Goal: Task Accomplishment & Management: Complete application form

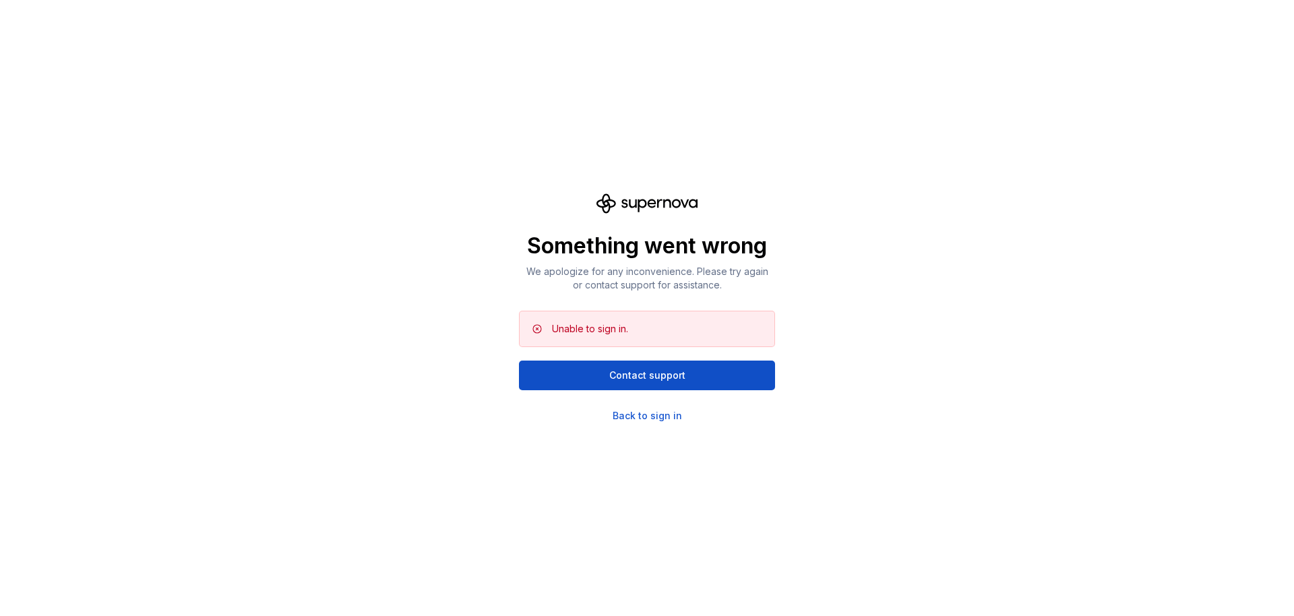
click at [616, 327] on div "Unable to sign in." at bounding box center [590, 328] width 76 height 13
click at [647, 419] on div "Back to sign in" at bounding box center [646, 415] width 69 height 13
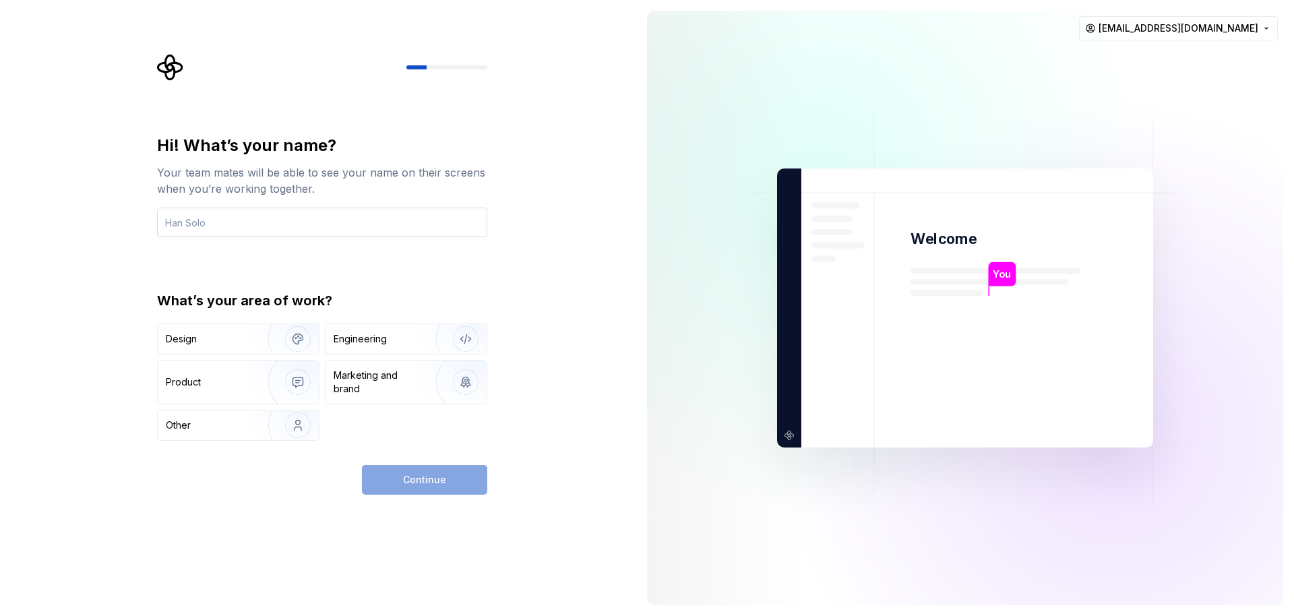
click at [291, 226] on input "text" at bounding box center [322, 223] width 330 height 30
type input "D"
type input "S"
type input "Developer"
click at [466, 479] on div "Continue" at bounding box center [424, 480] width 125 height 30
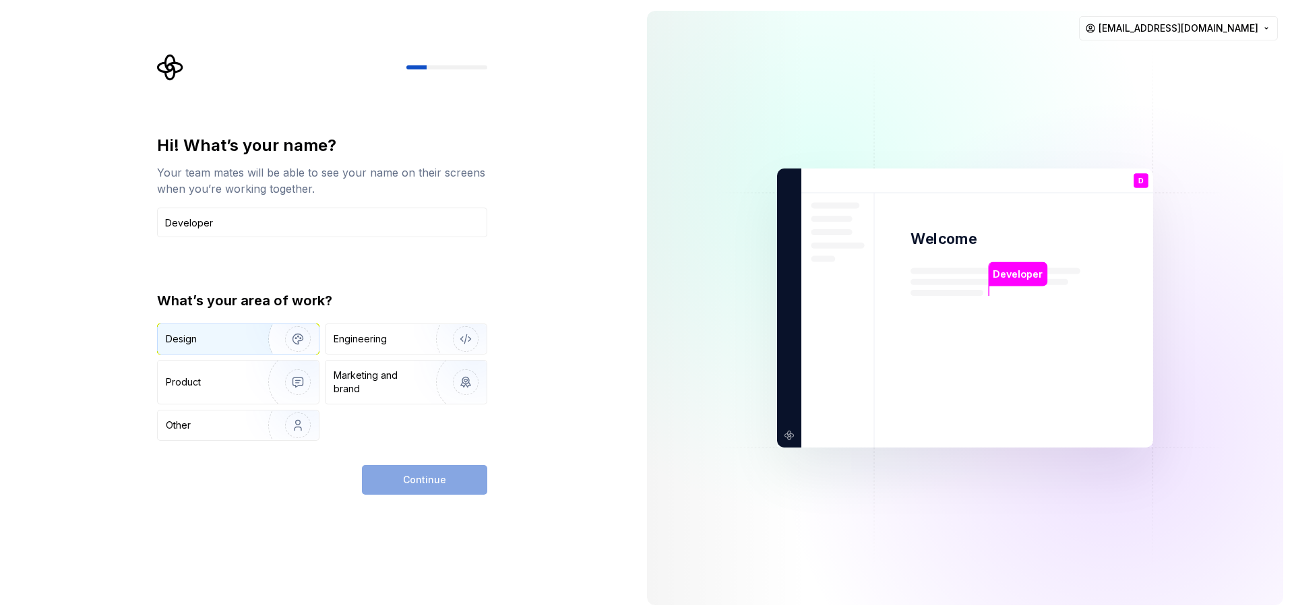
click at [241, 350] on div "Design" at bounding box center [238, 339] width 161 height 30
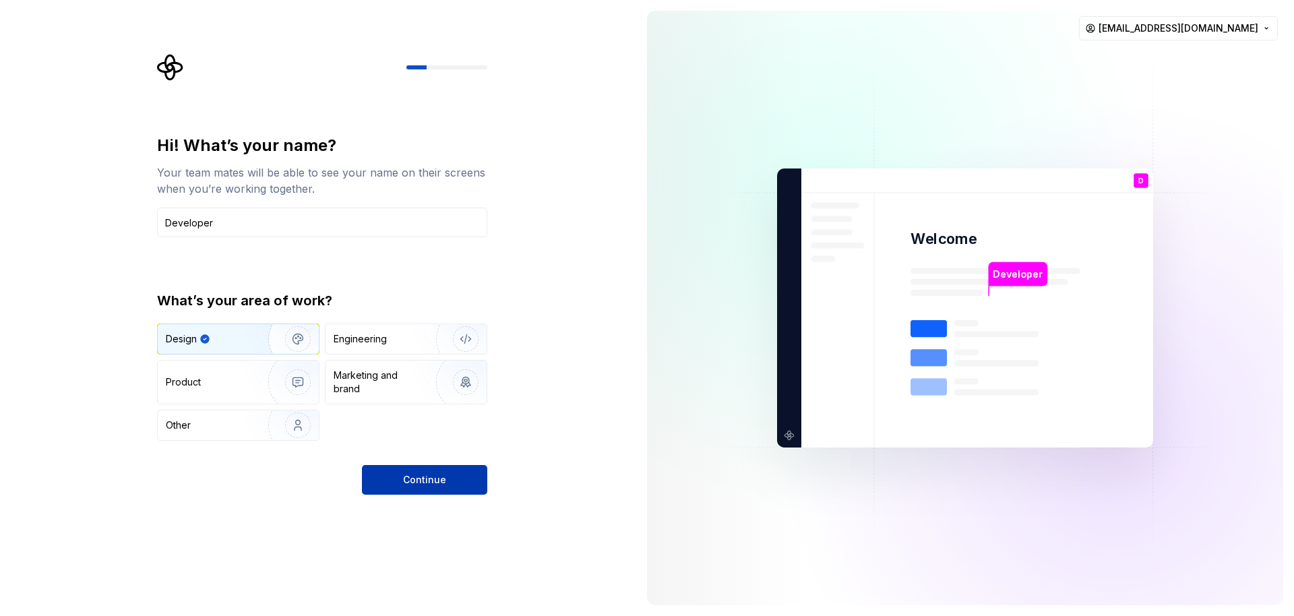
click at [426, 490] on button "Continue" at bounding box center [424, 480] width 125 height 30
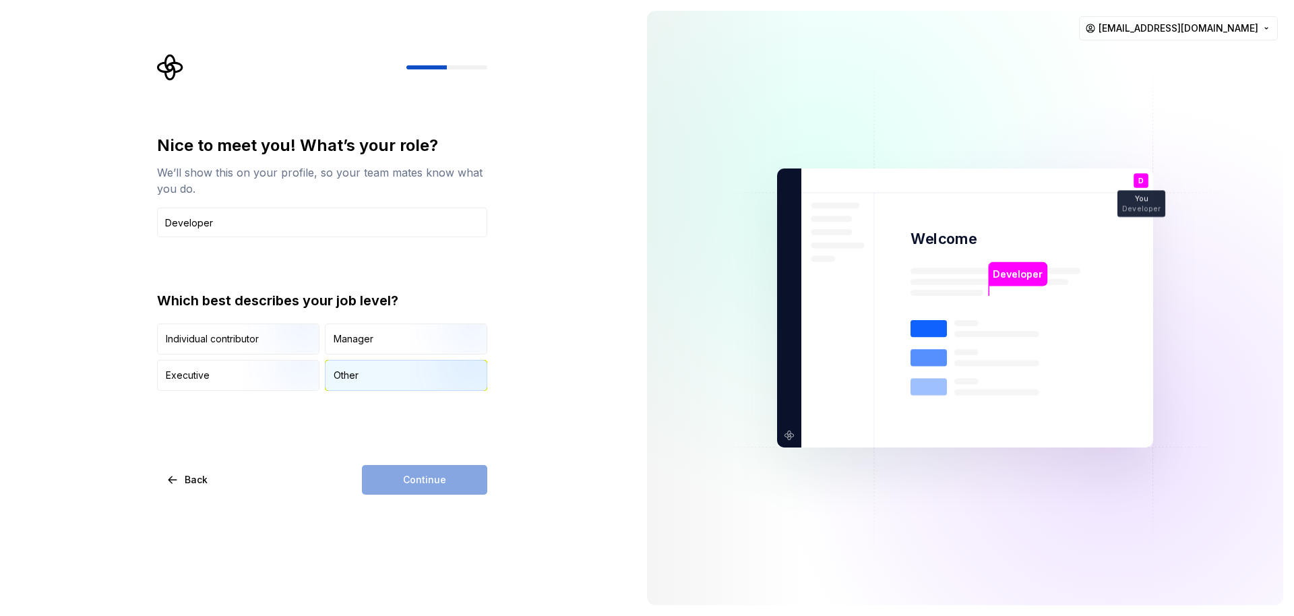
type input "Developer"
click at [436, 367] on img "button" at bounding box center [454, 392] width 86 height 90
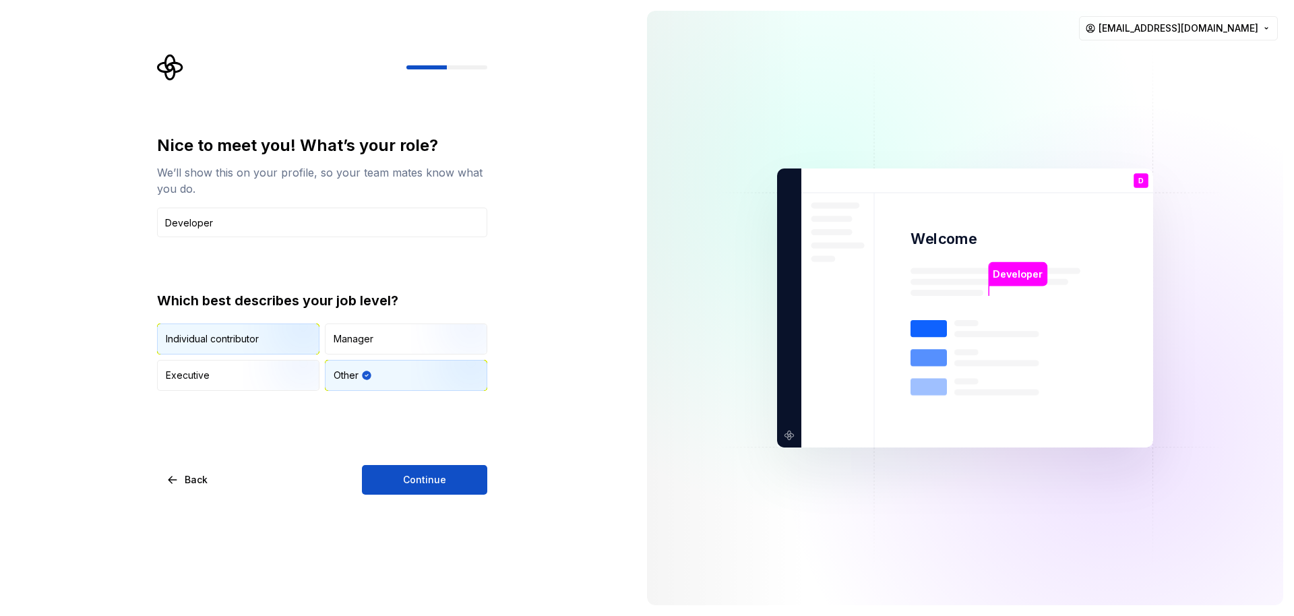
click at [252, 340] on img "button" at bounding box center [286, 356] width 86 height 90
click at [401, 366] on div "Other" at bounding box center [405, 375] width 161 height 30
drag, startPoint x: 414, startPoint y: 468, endPoint x: 415, endPoint y: 493, distance: 25.0
click at [414, 468] on button "Continue" at bounding box center [424, 480] width 125 height 30
drag, startPoint x: 376, startPoint y: 494, endPoint x: 376, endPoint y: 484, distance: 10.1
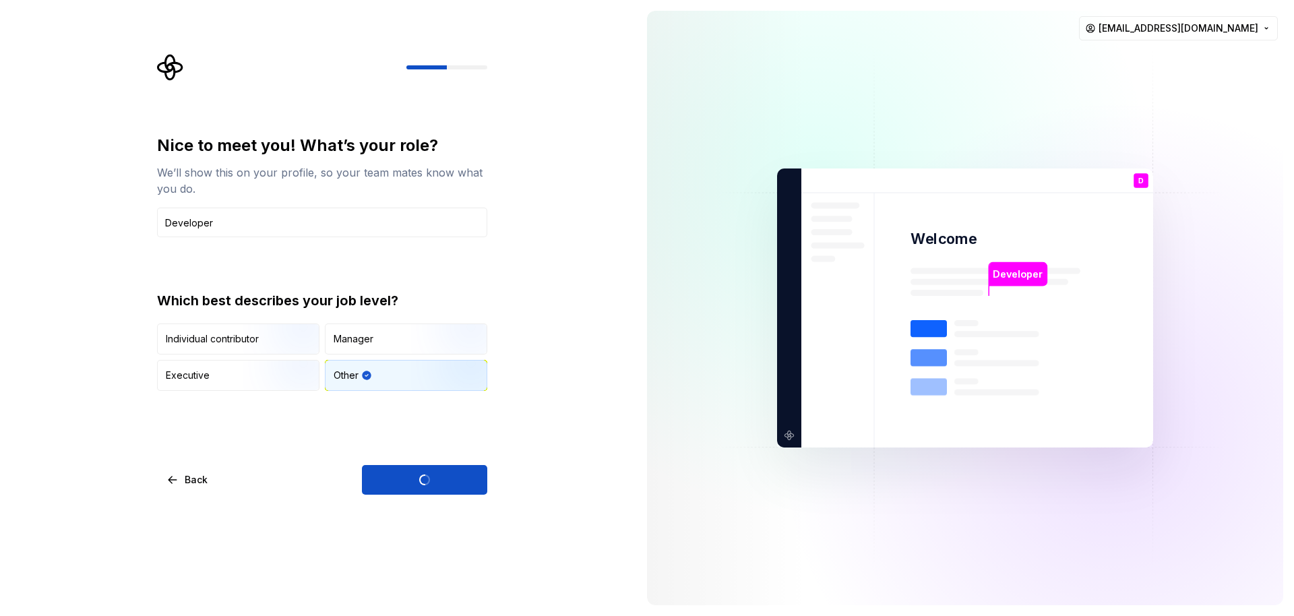
click at [376, 485] on div "Continue" at bounding box center [424, 480] width 125 height 30
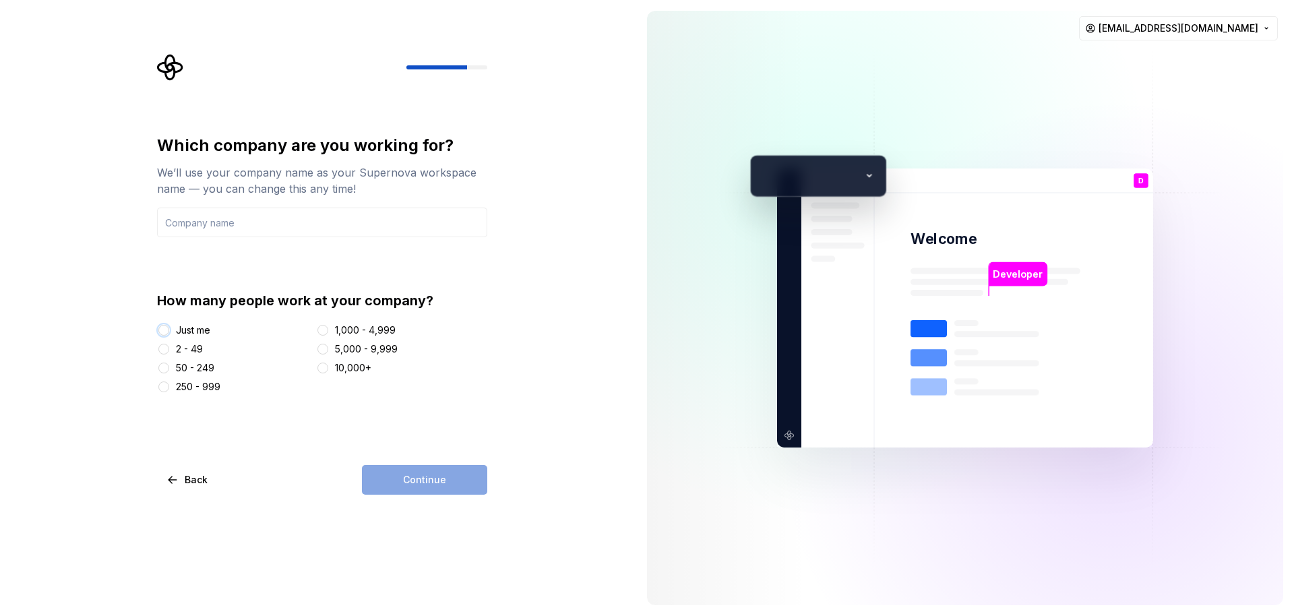
click at [166, 331] on button "Just me" at bounding box center [163, 330] width 11 height 11
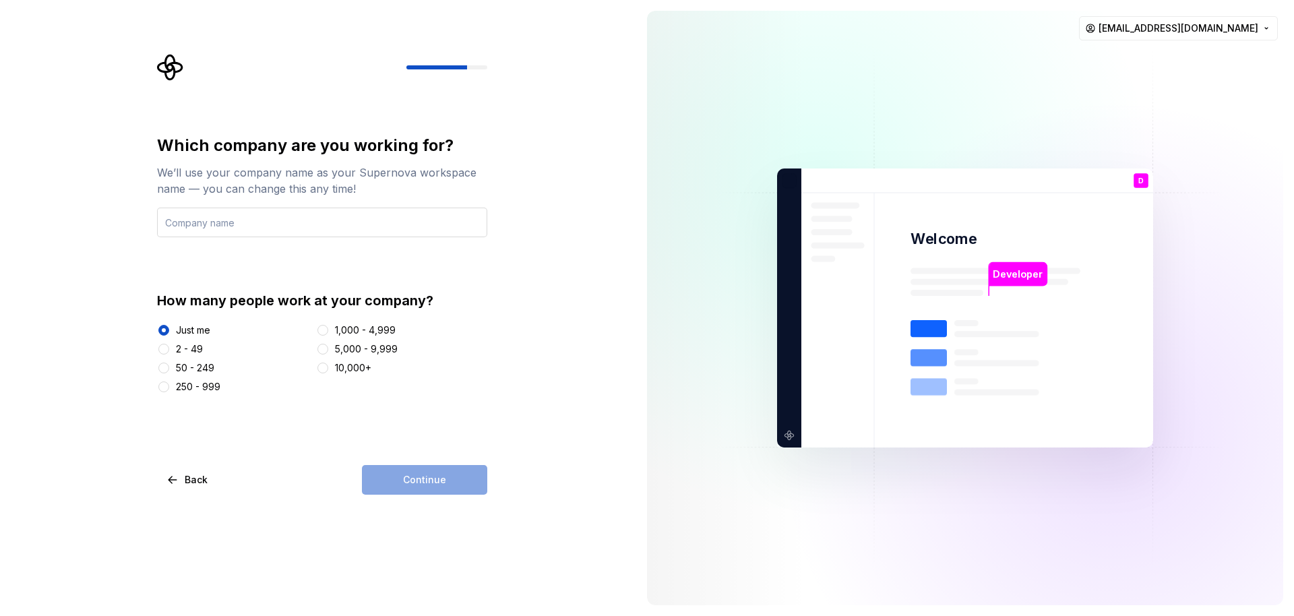
click at [259, 224] on input "text" at bounding box center [322, 223] width 330 height 30
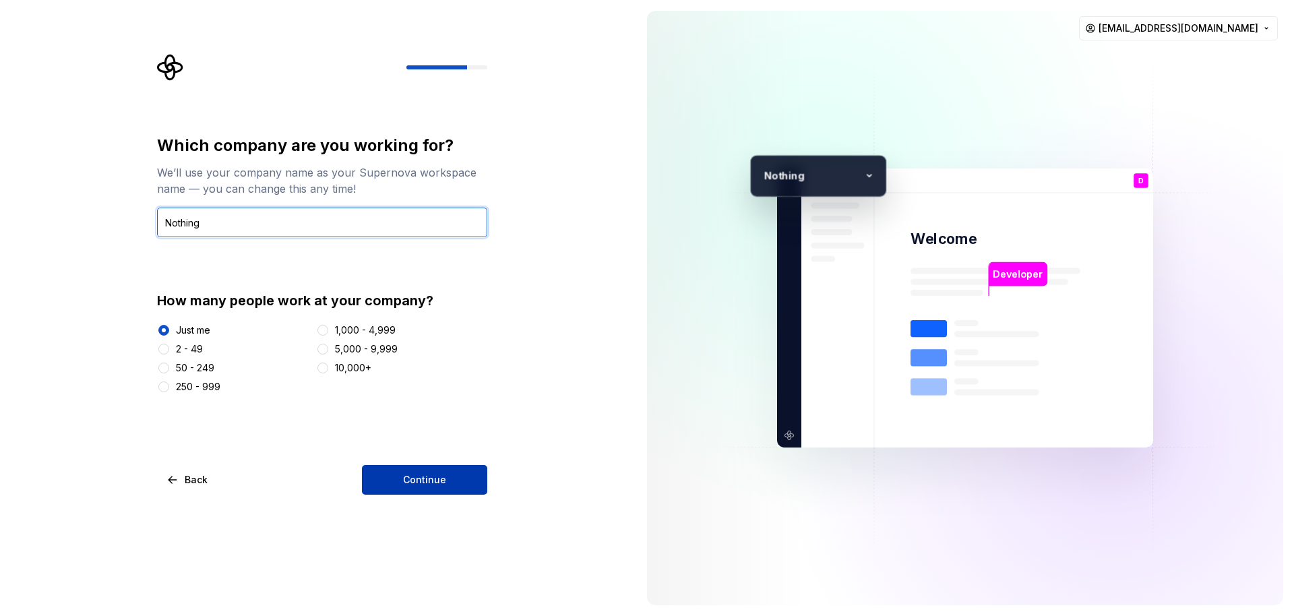
type input "Nothing"
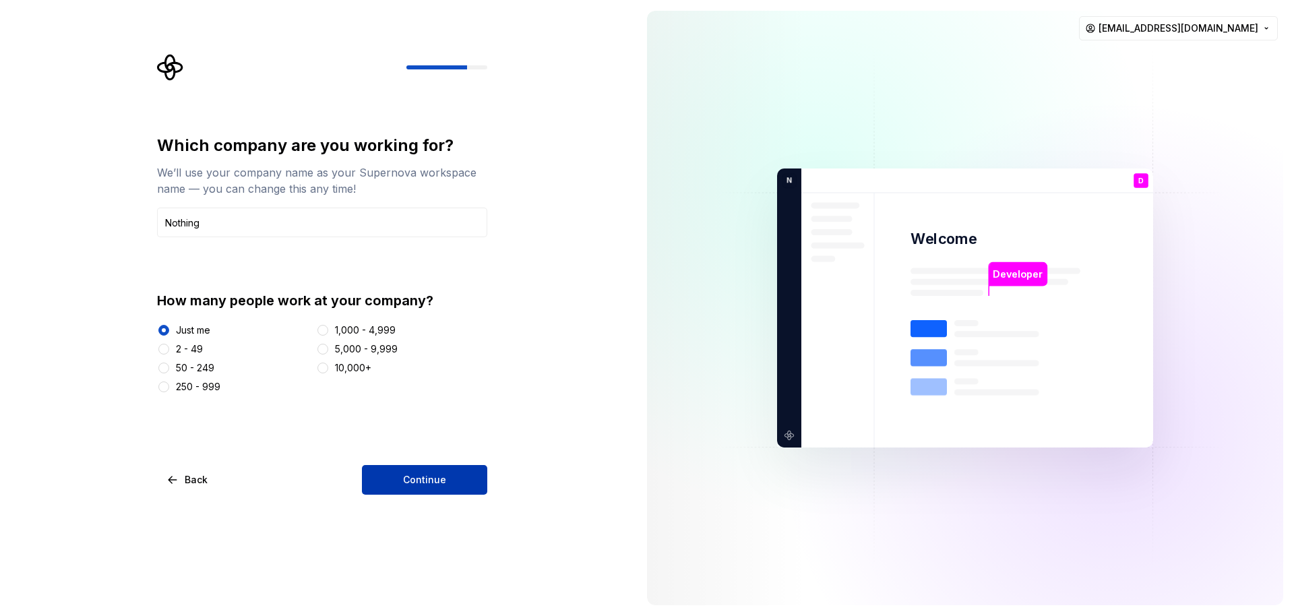
click at [473, 469] on button "Continue" at bounding box center [424, 480] width 125 height 30
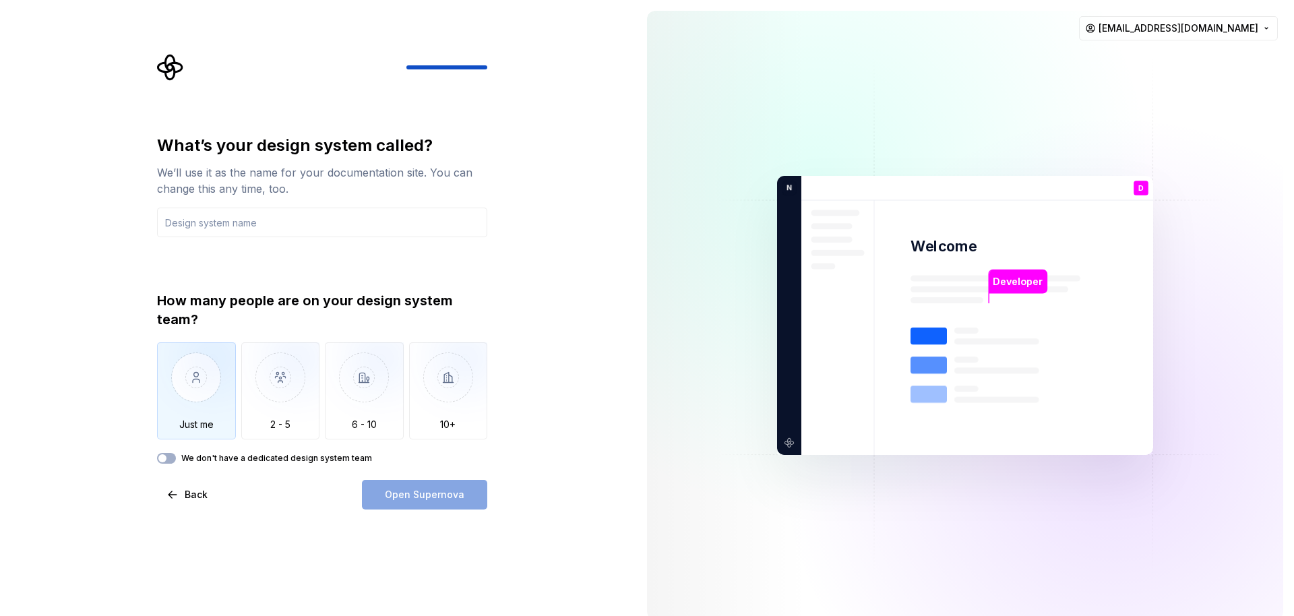
click at [160, 396] on div "What’s your design system called? We’ll use it as the name for your documentati…" at bounding box center [326, 281] width 354 height 455
click at [199, 389] on img "button" at bounding box center [196, 387] width 79 height 90
click at [294, 255] on div "What’s your design system called? We’ll use it as the name for your documentati…" at bounding box center [322, 299] width 330 height 329
click at [317, 240] on div "What’s your design system called? We’ll use it as the name for your documentati…" at bounding box center [322, 299] width 330 height 329
click at [297, 232] on input "text" at bounding box center [322, 223] width 330 height 30
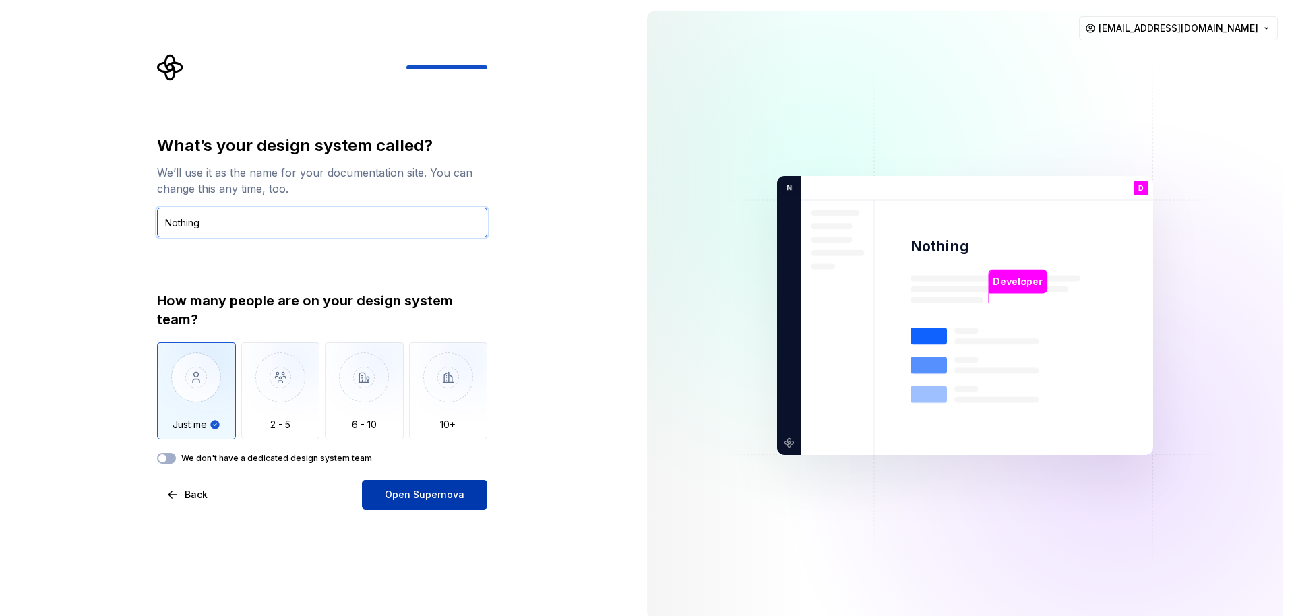
type input "Nothing"
click at [465, 492] on button "Open Supernova" at bounding box center [424, 495] width 125 height 30
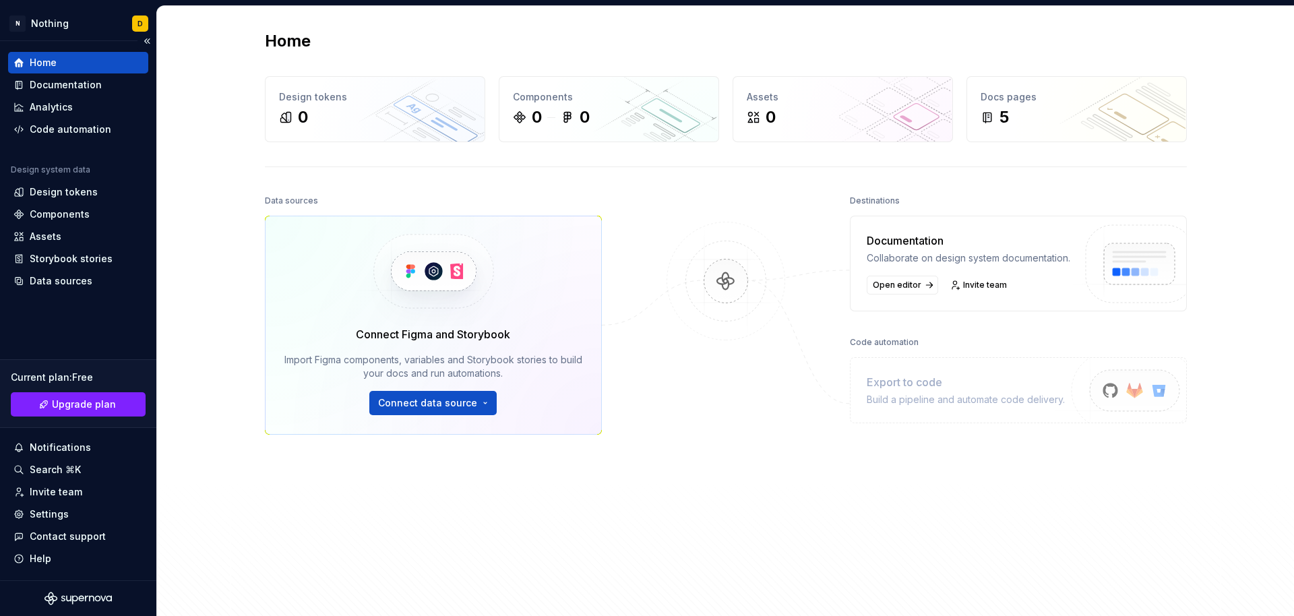
click at [83, 66] on div "Home" at bounding box center [77, 62] width 129 height 13
click at [79, 88] on div "Documentation" at bounding box center [66, 84] width 72 height 13
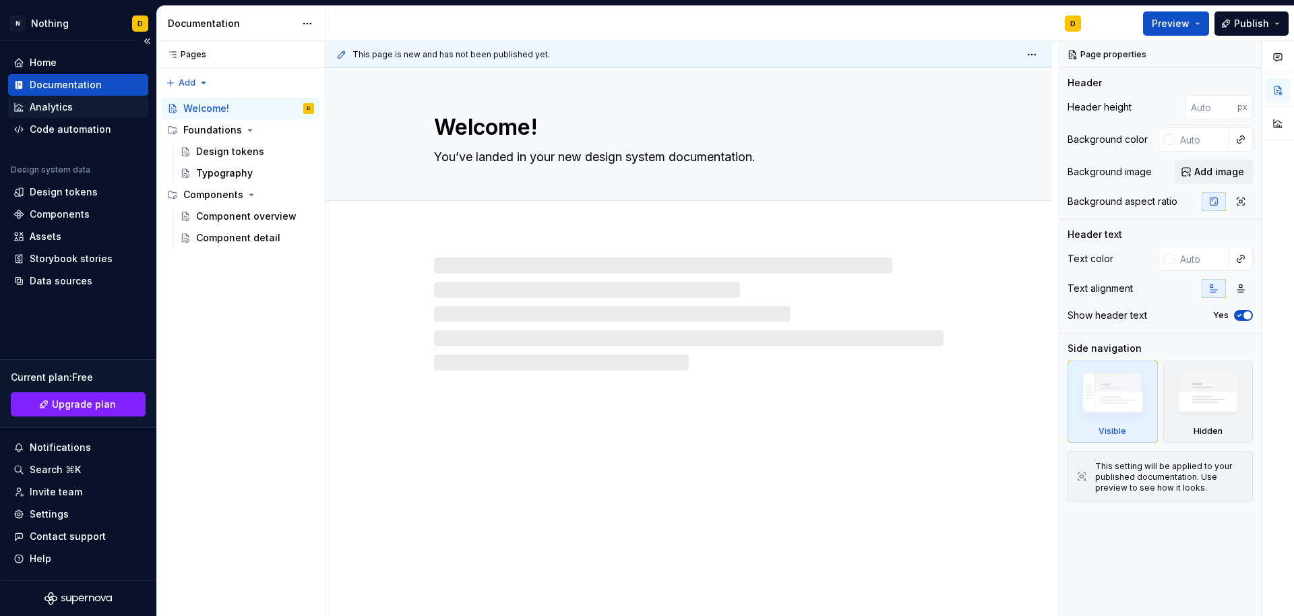
type textarea "*"
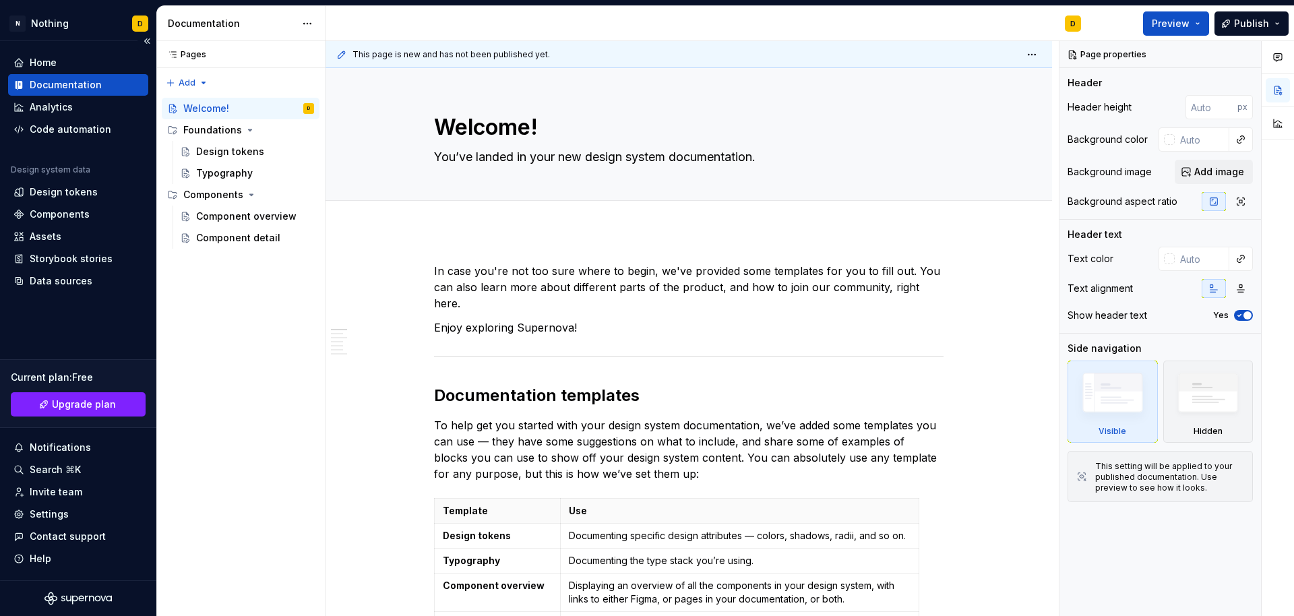
click at [92, 177] on div "Design system data" at bounding box center [78, 172] width 140 height 16
click at [94, 187] on div "Design tokens" at bounding box center [77, 191] width 129 height 13
